Goal: Complete application form

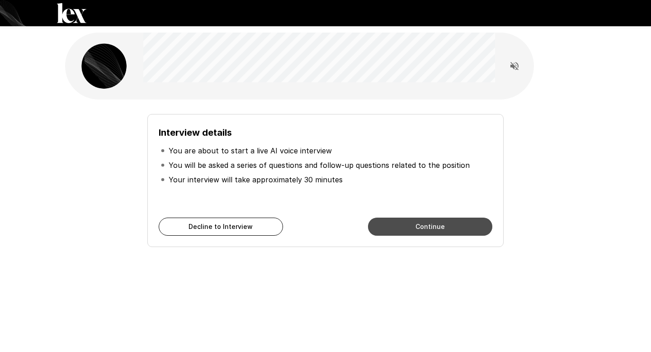
click at [417, 232] on button "Continue" at bounding box center [430, 226] width 124 height 18
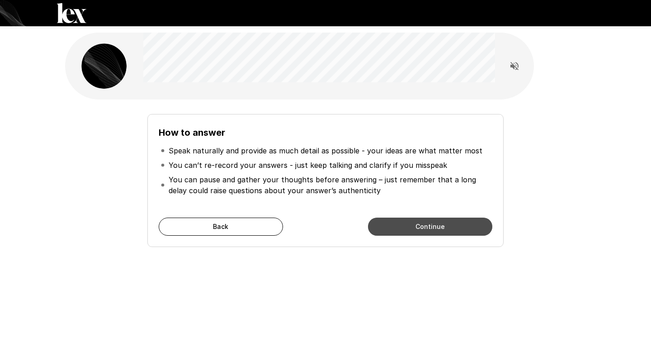
click at [388, 227] on button "Continue" at bounding box center [430, 226] width 124 height 18
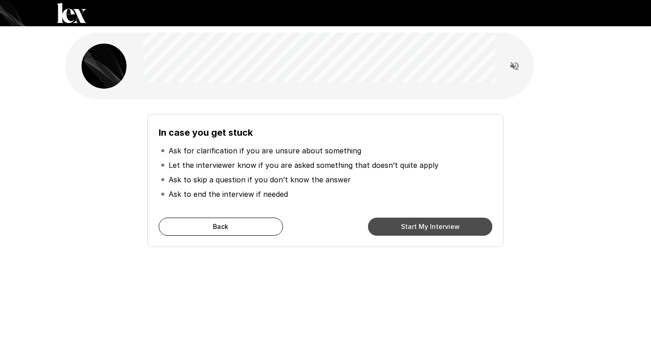
click at [426, 225] on button "Start My Interview" at bounding box center [430, 226] width 124 height 18
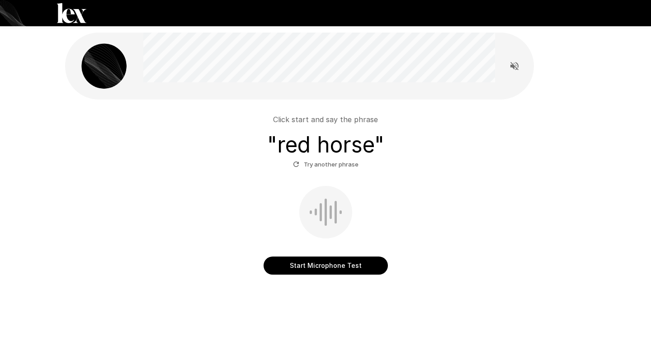
click at [306, 264] on button "Start Microphone Test" at bounding box center [326, 265] width 124 height 18
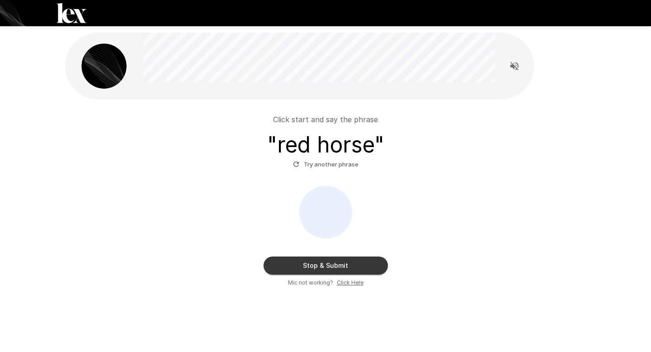
click at [305, 264] on button "Stop & Submit" at bounding box center [326, 265] width 124 height 18
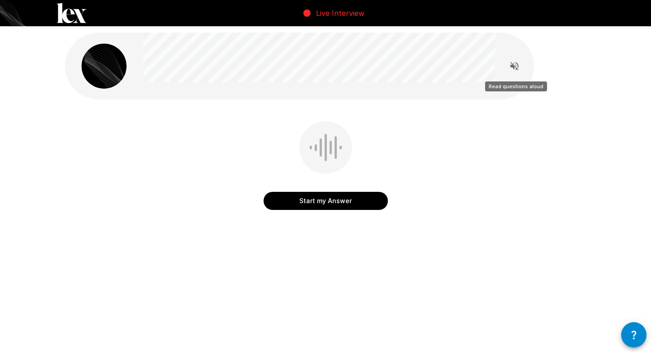
click at [512, 66] on icon "Read questions aloud" at bounding box center [514, 66] width 8 height 8
click at [324, 202] on button "Start my Answer" at bounding box center [326, 201] width 124 height 18
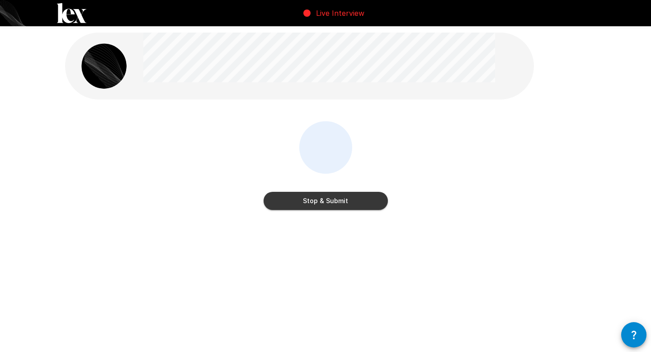
click at [324, 202] on button "Stop & Submit" at bounding box center [326, 201] width 124 height 18
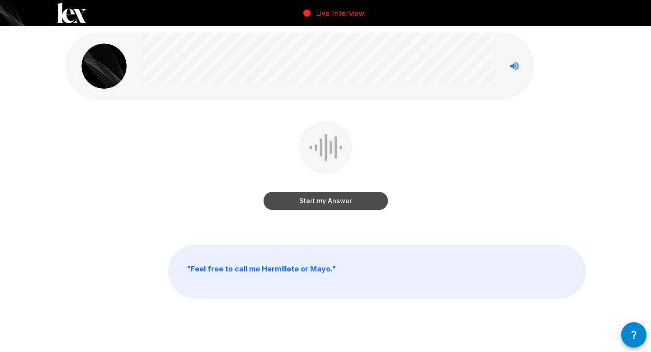
click at [302, 203] on button "Start my Answer" at bounding box center [326, 201] width 124 height 18
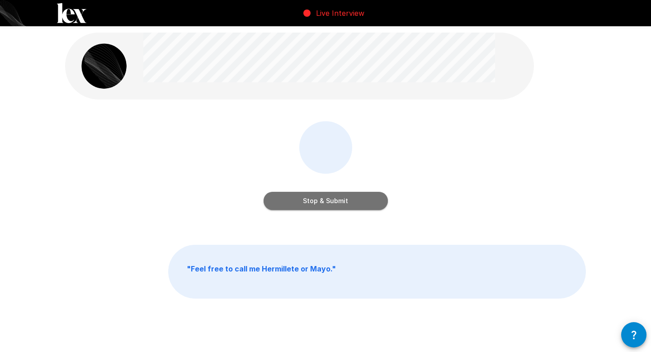
click at [302, 203] on button "Stop & Submit" at bounding box center [326, 201] width 124 height 18
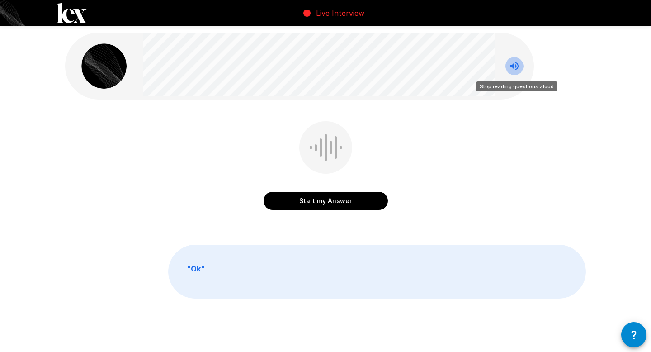
click at [518, 67] on icon "Stop reading questions aloud" at bounding box center [514, 66] width 11 height 11
click at [514, 64] on icon "Read questions aloud" at bounding box center [514, 66] width 8 height 8
click at [322, 202] on button "Start my Answer" at bounding box center [326, 201] width 124 height 18
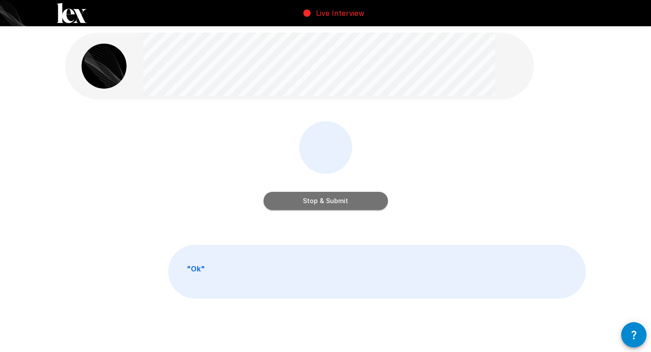
click at [322, 202] on button "Stop & Submit" at bounding box center [326, 201] width 124 height 18
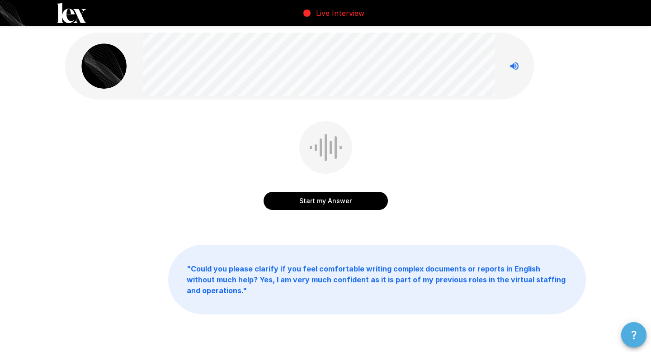
click at [636, 335] on icon "button" at bounding box center [633, 334] width 11 height 11
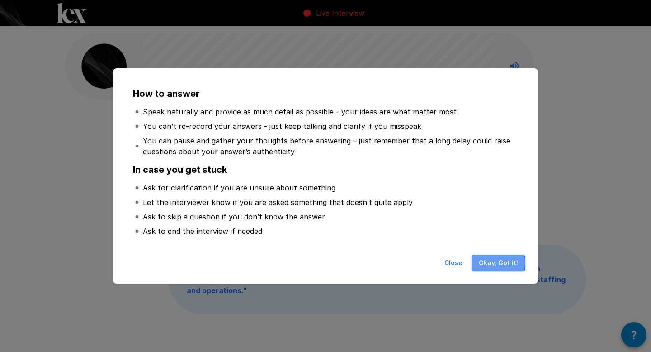
click at [487, 262] on button "Okay, Got it!" at bounding box center [498, 262] width 54 height 17
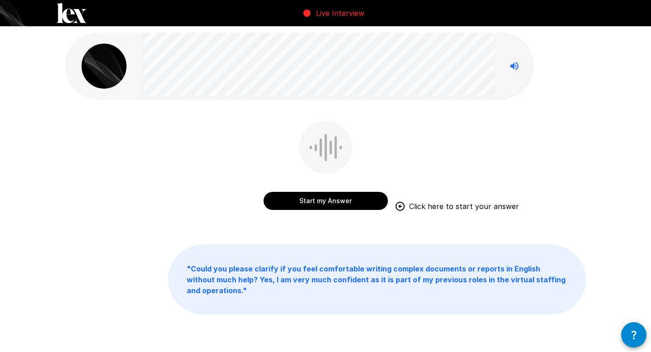
click at [306, 203] on button "Start my Answer" at bounding box center [326, 201] width 124 height 18
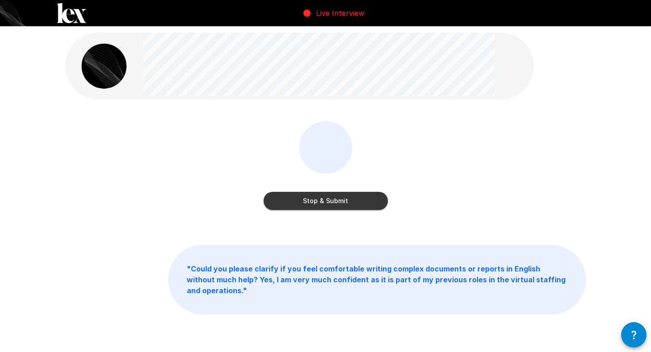
click at [306, 203] on button "Stop & Submit" at bounding box center [326, 201] width 124 height 18
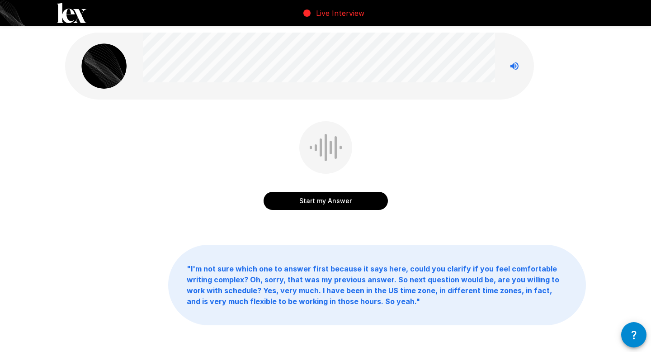
click at [306, 203] on button "Start my Answer" at bounding box center [326, 201] width 124 height 18
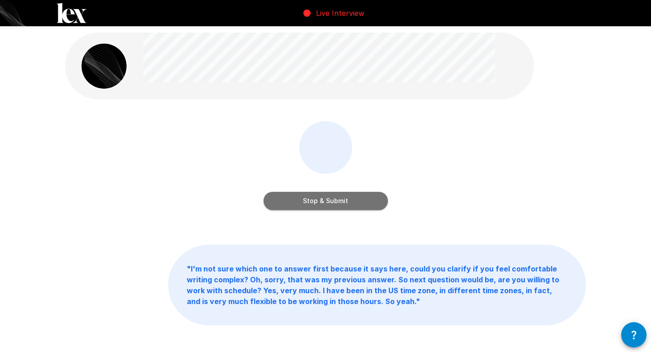
click at [306, 203] on button "Stop & Submit" at bounding box center [326, 201] width 124 height 18
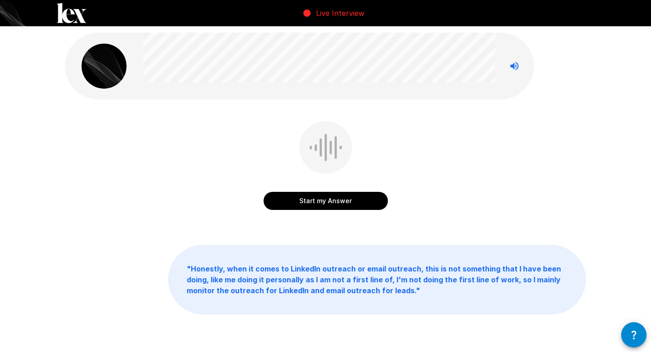
click at [303, 199] on button "Start my Answer" at bounding box center [326, 201] width 124 height 18
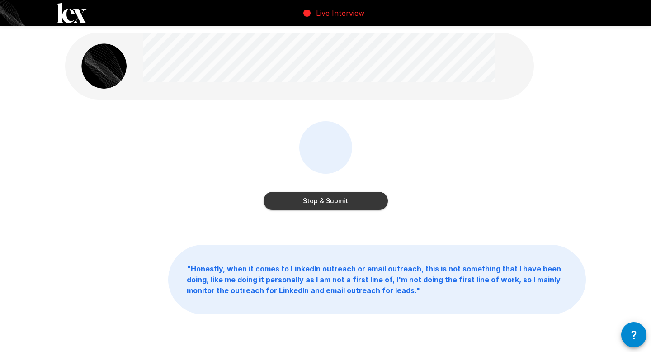
click at [303, 199] on button "Stop & Submit" at bounding box center [326, 201] width 124 height 18
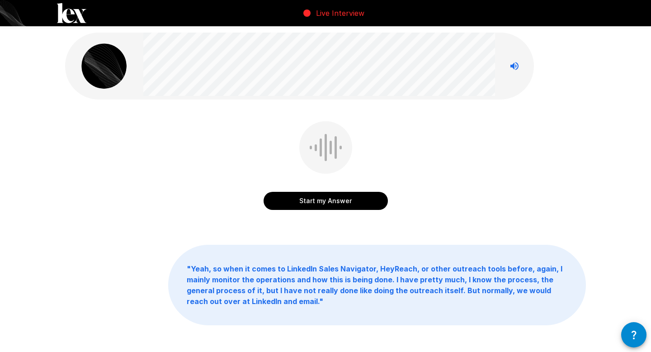
click at [312, 198] on button "Start my Answer" at bounding box center [326, 201] width 124 height 18
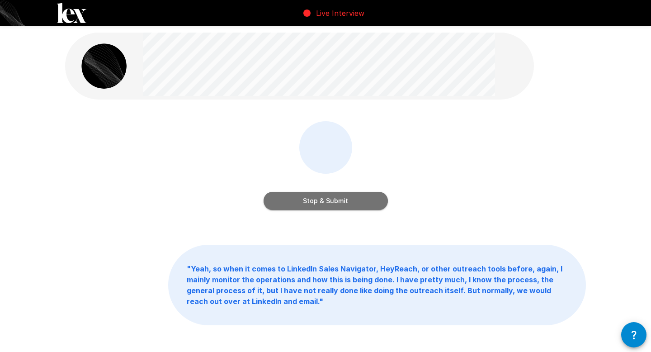
click at [312, 198] on button "Stop & Submit" at bounding box center [326, 201] width 124 height 18
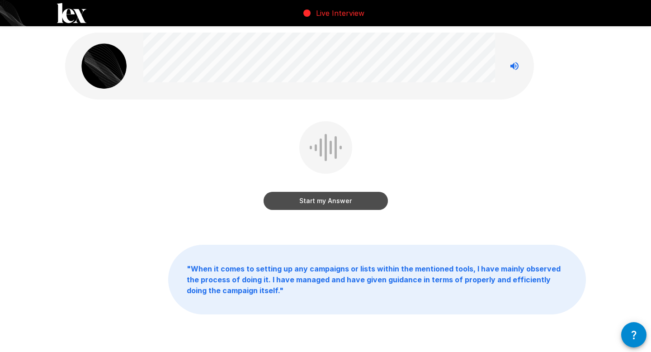
click at [308, 198] on button "Start my Answer" at bounding box center [326, 201] width 124 height 18
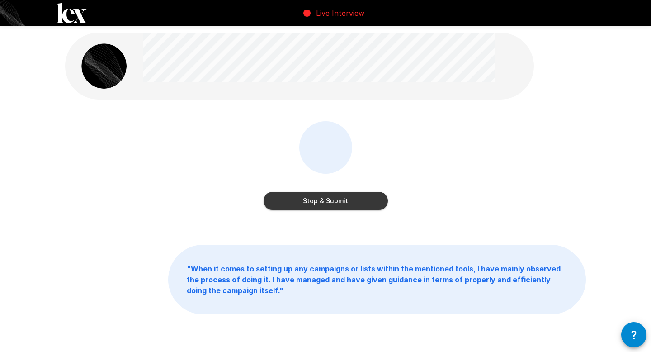
click at [313, 199] on button "Stop & Submit" at bounding box center [326, 201] width 124 height 18
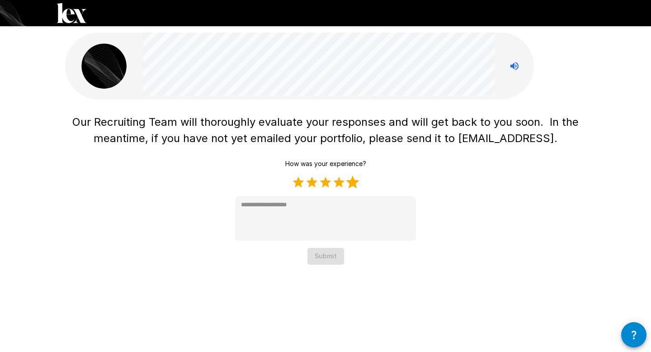
click at [352, 181] on label "5 Stars" at bounding box center [353, 182] width 14 height 14
type textarea "*"
click at [331, 257] on button "Submit" at bounding box center [325, 256] width 37 height 17
